Goal: Find specific page/section: Find specific page/section

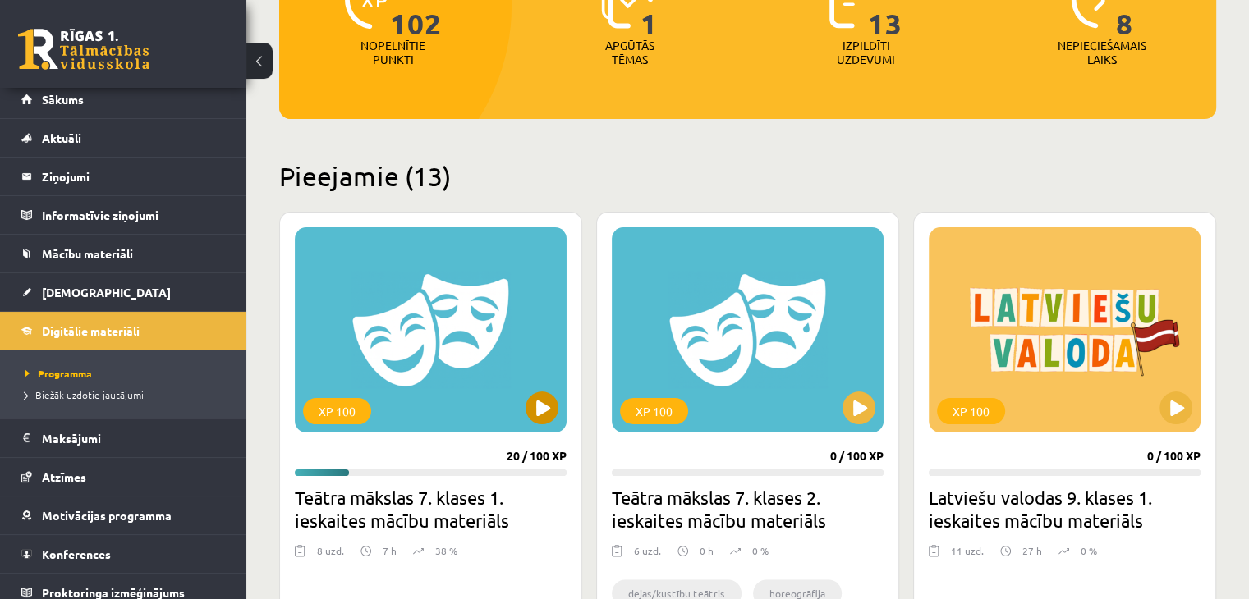
scroll to position [355, 0]
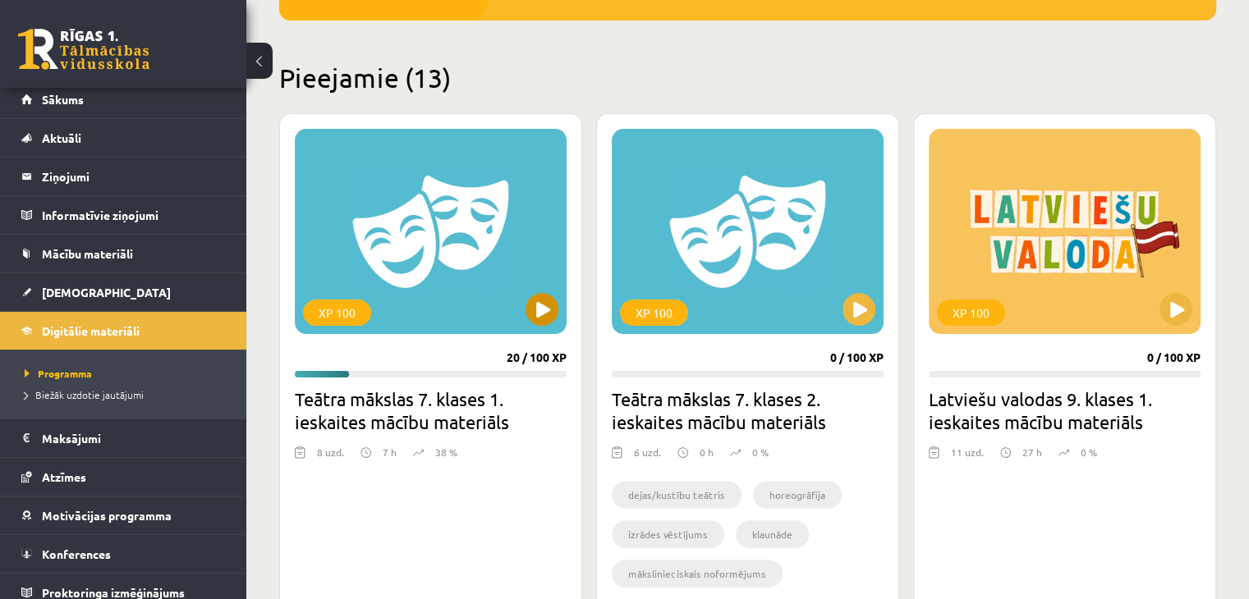
click at [408, 246] on div "XP 100" at bounding box center [431, 231] width 272 height 205
click at [512, 314] on div "XP 100" at bounding box center [431, 231] width 272 height 205
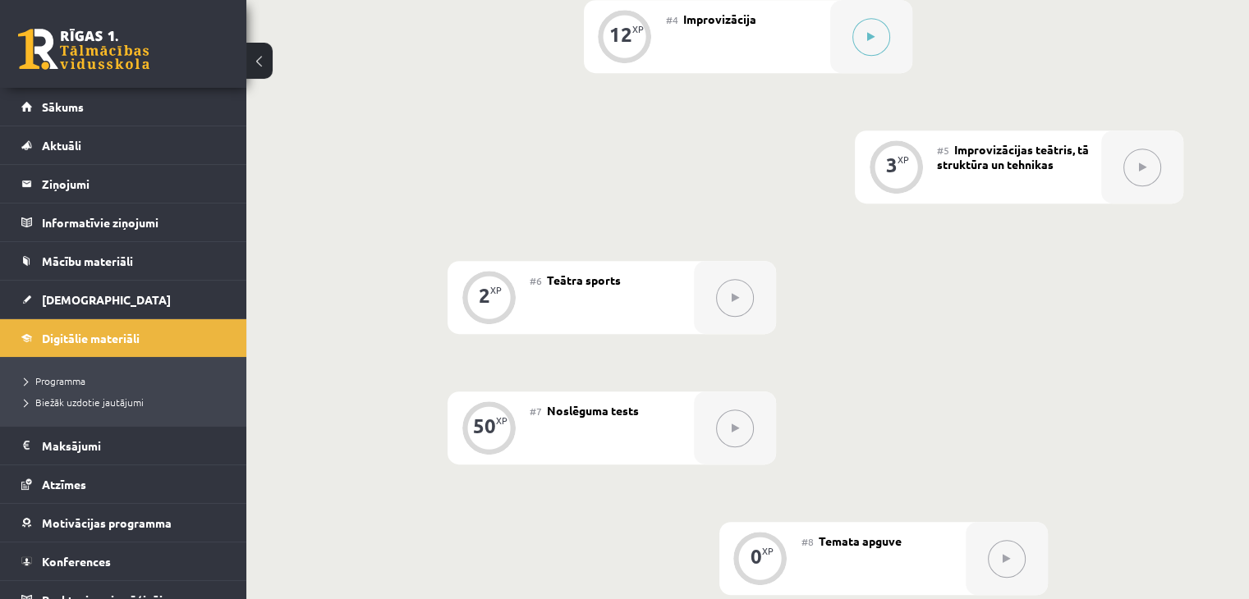
scroll to position [834, 0]
click at [151, 296] on link "[DEMOGRAPHIC_DATA]" at bounding box center [123, 300] width 204 height 38
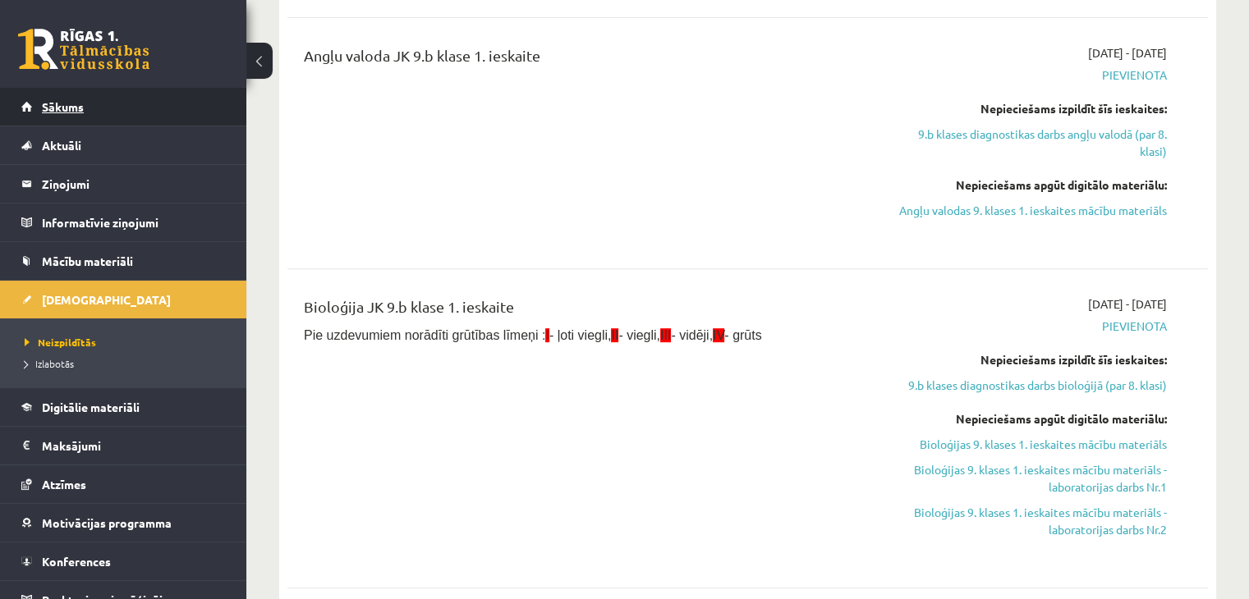
click at [90, 106] on link "Sākums" at bounding box center [123, 107] width 204 height 38
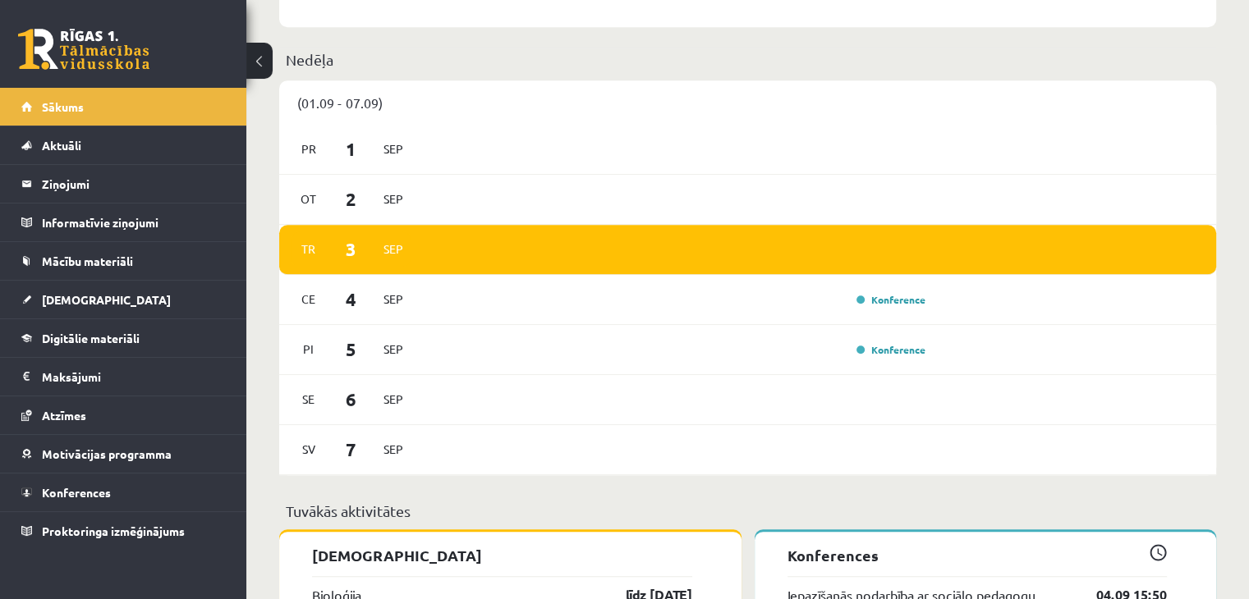
scroll to position [1133, 0]
